Goal: Transaction & Acquisition: Purchase product/service

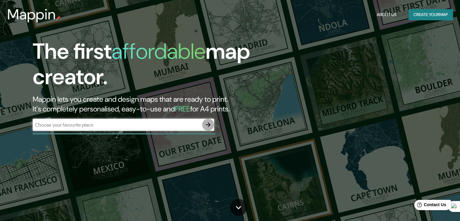
click at [204, 120] on button "button" at bounding box center [208, 125] width 12 height 12
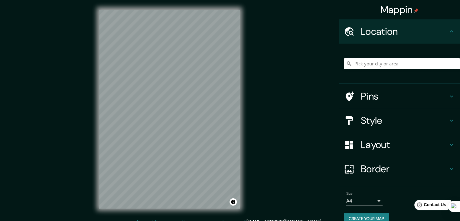
click at [352, 65] on input "Pick your city or area" at bounding box center [402, 63] width 116 height 11
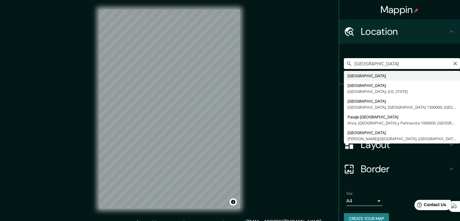
type input "Guatemala"
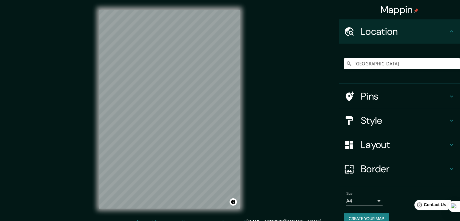
click at [388, 124] on h4 "Style" at bounding box center [404, 120] width 87 height 12
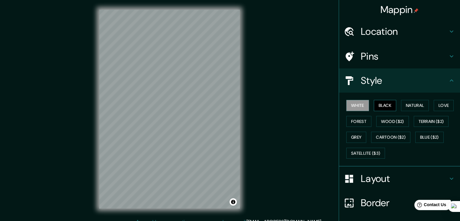
click at [374, 109] on button "Black" at bounding box center [385, 105] width 23 height 11
click at [402, 107] on button "Natural" at bounding box center [415, 105] width 28 height 11
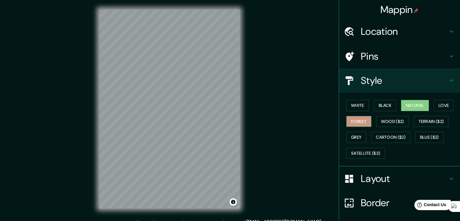
click at [359, 122] on button "Forest" at bounding box center [358, 121] width 25 height 11
click at [443, 106] on button "Love" at bounding box center [444, 105] width 20 height 11
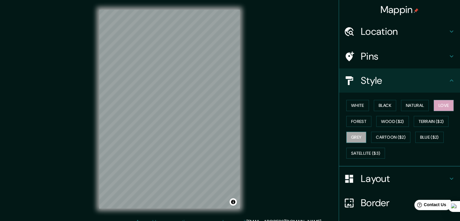
click at [348, 138] on button "Grey" at bounding box center [356, 137] width 20 height 11
click at [359, 153] on button "Satellite ($3)" at bounding box center [365, 153] width 39 height 11
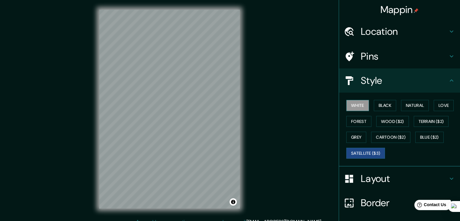
click at [348, 104] on button "White" at bounding box center [357, 105] width 23 height 11
click at [374, 103] on button "Black" at bounding box center [385, 105] width 23 height 11
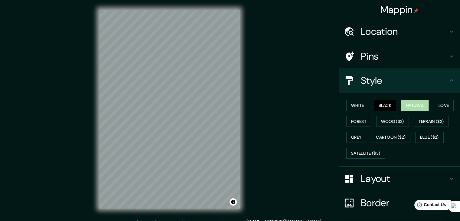
click at [408, 106] on button "Natural" at bounding box center [415, 105] width 28 height 11
click at [402, 179] on h4 "Layout" at bounding box center [404, 178] width 87 height 12
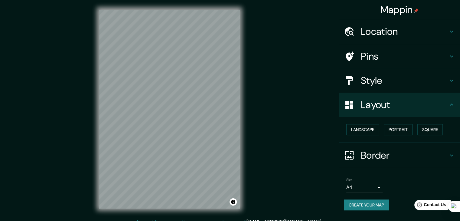
scroll to position [7, 0]
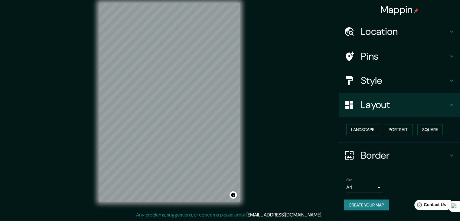
click at [374, 186] on body "Mappin Location Guatemala Pins Style Layout Landscape Portrait Square Border Ch…" at bounding box center [230, 103] width 460 height 221
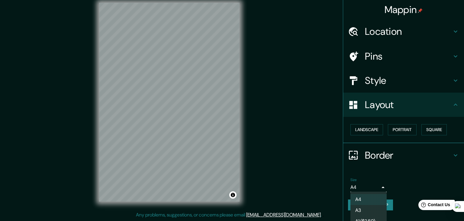
click at [367, 208] on li "A3" at bounding box center [369, 210] width 36 height 11
type input "a4"
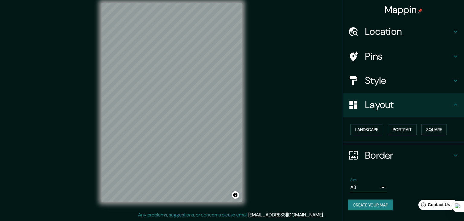
click at [371, 190] on body "Mappin Location Guatemala Pins Style Layout Landscape Portrait Square Border Ch…" at bounding box center [232, 103] width 464 height 221
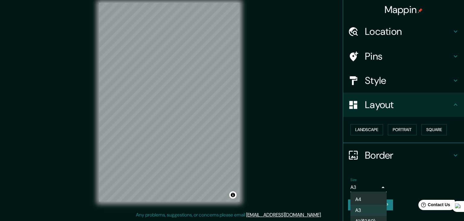
click at [408, 184] on div at bounding box center [232, 110] width 464 height 221
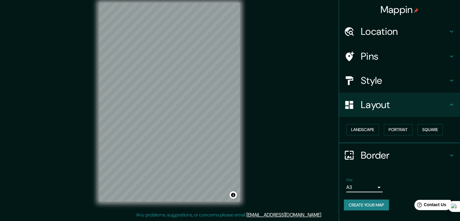
click at [372, 53] on h4 "Pins" at bounding box center [404, 56] width 87 height 12
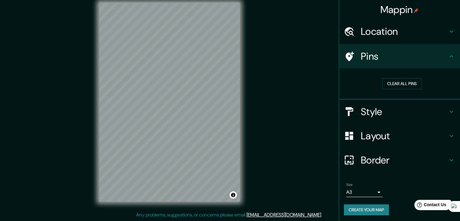
click at [379, 34] on h4 "Location" at bounding box center [404, 31] width 87 height 12
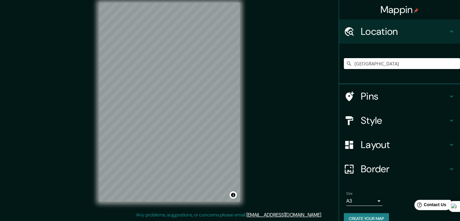
click at [379, 34] on h4 "Location" at bounding box center [404, 31] width 87 height 12
click at [366, 215] on button "Create your map" at bounding box center [366, 218] width 45 height 11
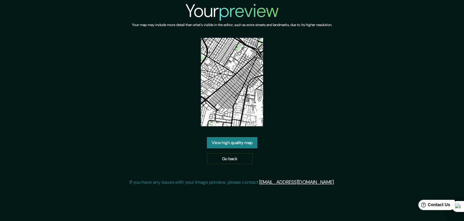
click at [246, 140] on link "View high quality map" at bounding box center [232, 142] width 50 height 11
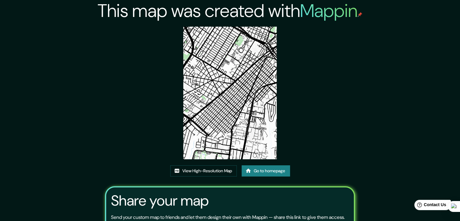
scroll to position [63, 0]
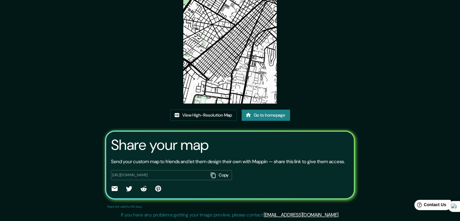
click at [225, 173] on button "Copy" at bounding box center [220, 175] width 24 height 10
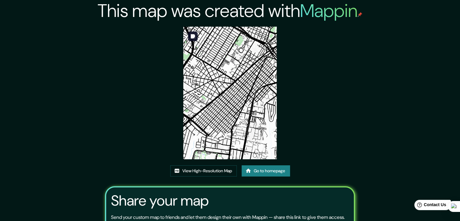
click at [231, 62] on img at bounding box center [230, 93] width 94 height 132
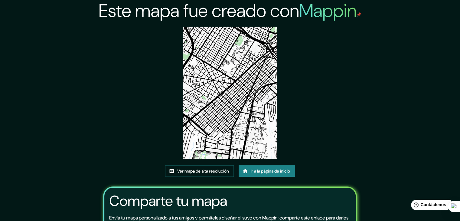
click at [334, 109] on div "Este mapa fue creado con Mappin Ver mapa de alta resolución Ir a la página de i…" at bounding box center [230, 142] width 268 height 284
click at [283, 44] on div "Este mapa fue creado con Mappin Ver mapa de alta resolución Ir a la página de i…" at bounding box center [230, 142] width 268 height 284
click at [260, 54] on img at bounding box center [230, 93] width 94 height 132
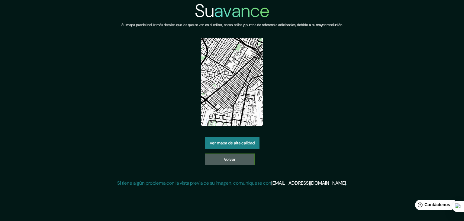
click at [213, 158] on link "Volver" at bounding box center [230, 158] width 50 height 11
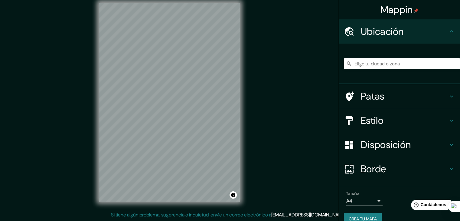
scroll to position [11, 0]
